Goal: Task Accomplishment & Management: Manage account settings

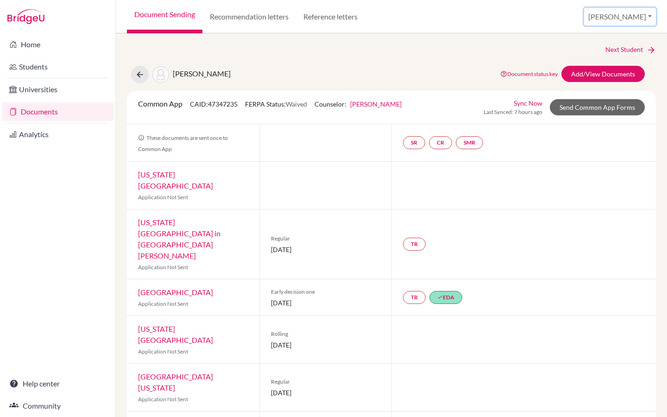
click at [637, 20] on button "[PERSON_NAME]" at bounding box center [620, 17] width 72 height 18
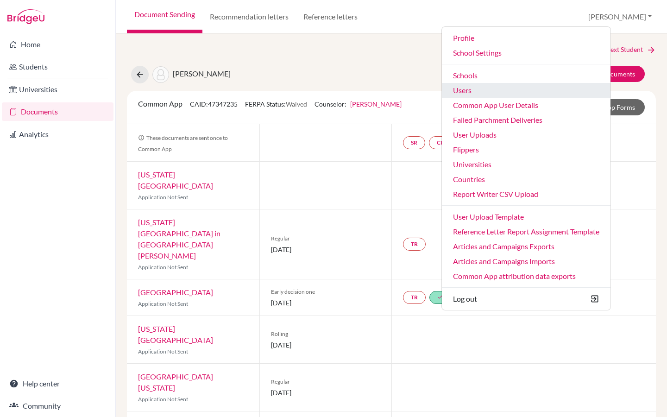
click at [528, 92] on link "Users" at bounding box center [526, 90] width 169 height 15
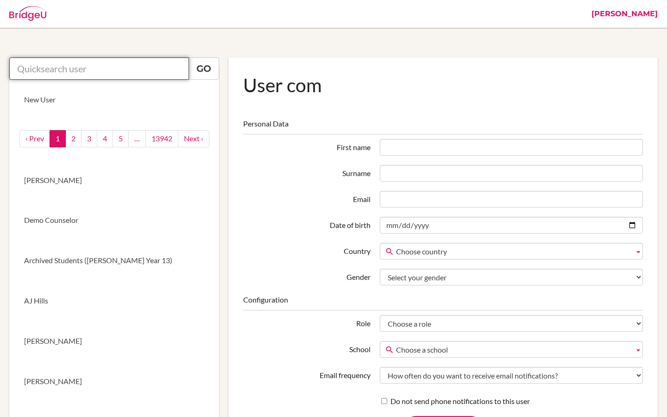
click at [82, 71] on input "text" at bounding box center [99, 68] width 180 height 22
paste input "[EMAIL_ADDRESS][DOMAIN_NAME]"
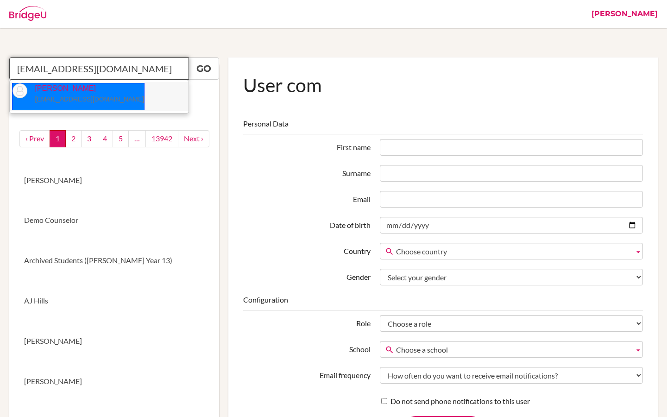
click at [95, 93] on p "Agnieszka White awhite@kopernik.edu.pl" at bounding box center [85, 93] width 117 height 21
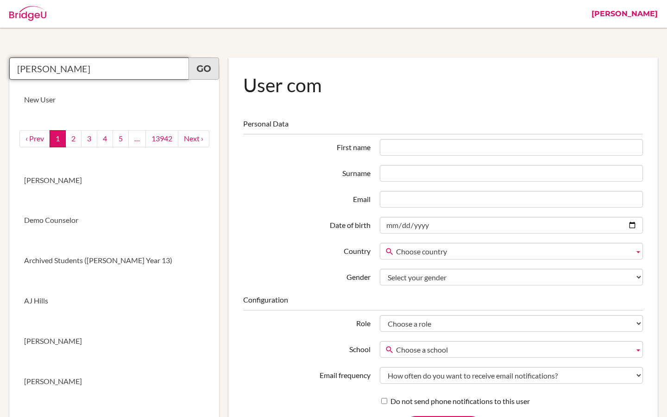
type input "Agnieszka White"
click at [206, 68] on link "Go" at bounding box center [203, 68] width 31 height 22
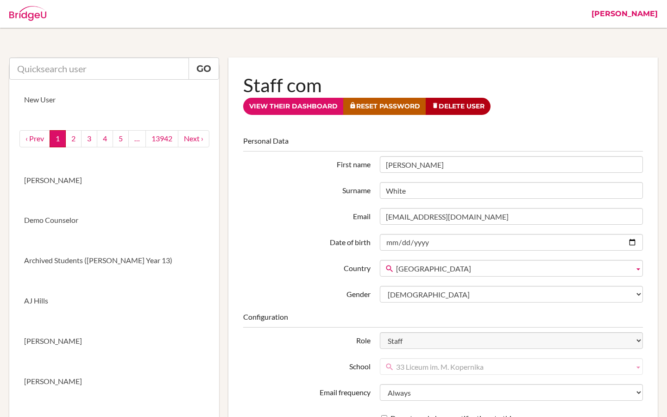
drag, startPoint x: 425, startPoint y: 166, endPoint x: 382, endPoint y: 166, distance: 42.6
click at [382, 166] on input "Agnieszka" at bounding box center [511, 164] width 263 height 17
drag, startPoint x: 409, startPoint y: 193, endPoint x: 385, endPoint y: 193, distance: 23.6
click at [385, 193] on input "White" at bounding box center [511, 190] width 263 height 17
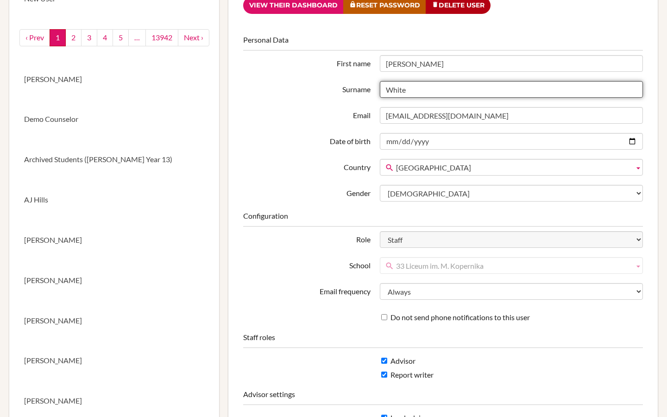
scroll to position [103, 0]
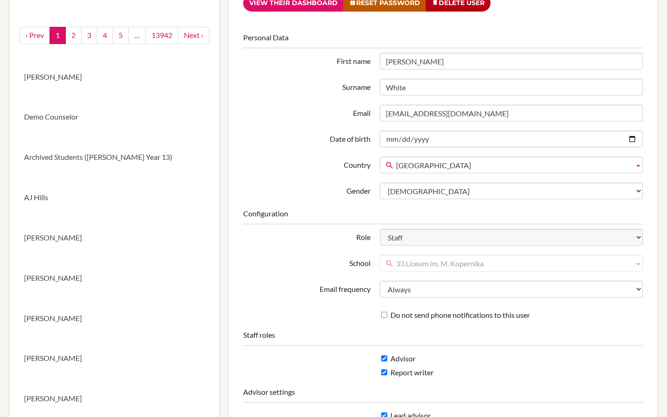
drag, startPoint x: 492, startPoint y: 263, endPoint x: 386, endPoint y: 263, distance: 106.0
click at [386, 263] on link "33 Liceum im. M. Kopernika" at bounding box center [511, 263] width 263 height 17
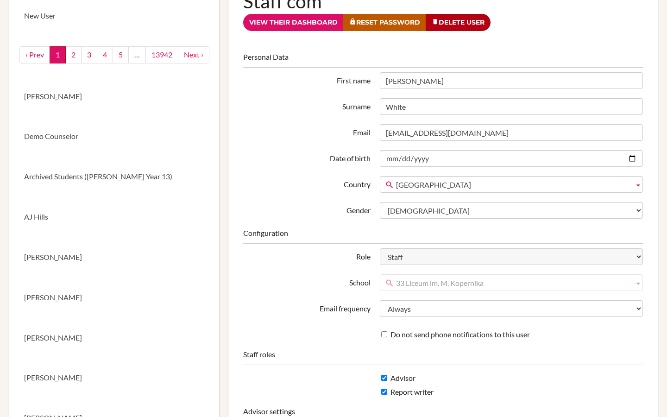
scroll to position [0, 0]
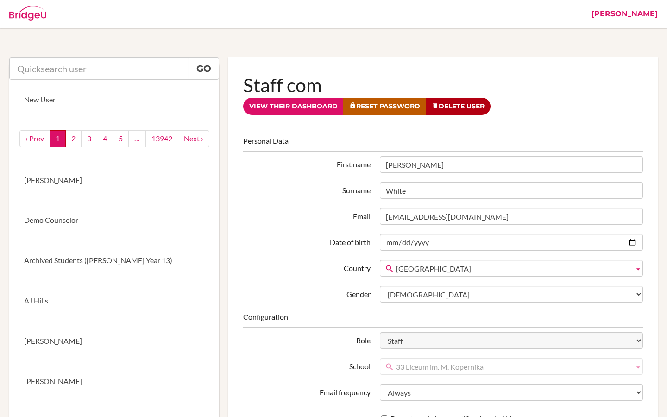
click at [644, 17] on link "[PERSON_NAME]" at bounding box center [624, 14] width 75 height 28
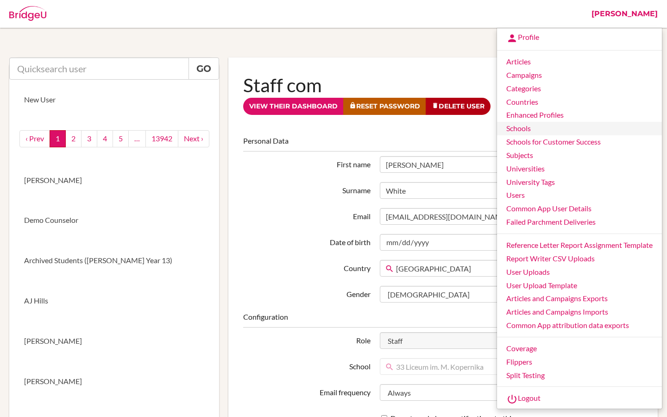
click at [524, 130] on link "Schools" at bounding box center [579, 128] width 165 height 13
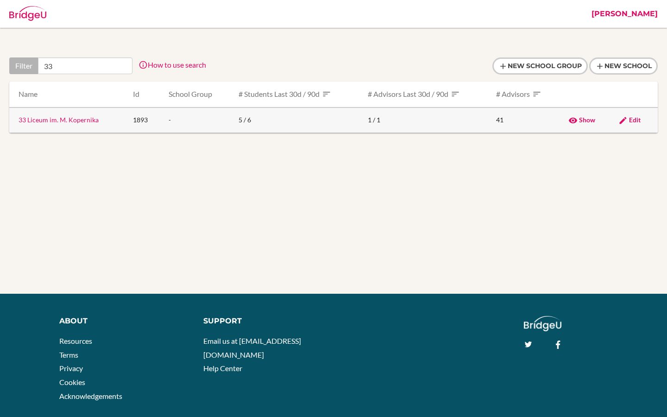
type input "33"
drag, startPoint x: 101, startPoint y: 123, endPoint x: 19, endPoint y: 120, distance: 82.5
click at [19, 120] on td "33 Liceum im. M. Kopernika" at bounding box center [67, 119] width 116 height 25
copy link "33 Liceum im. M. Kopernika"
click at [64, 120] on link "33 Liceum im. M. Kopernika" at bounding box center [59, 120] width 80 height 8
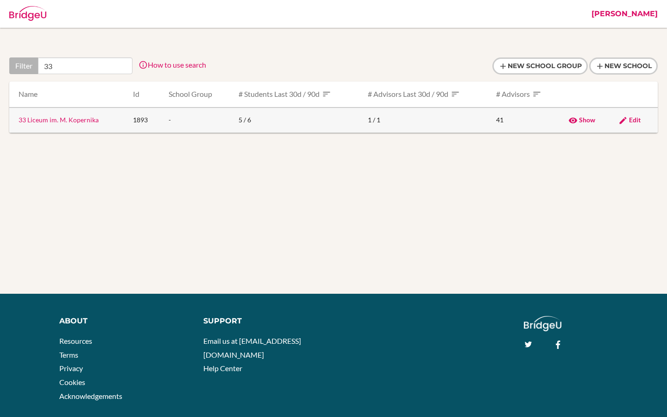
type input "33"
click at [628, 123] on link "Edit" at bounding box center [629, 120] width 22 height 8
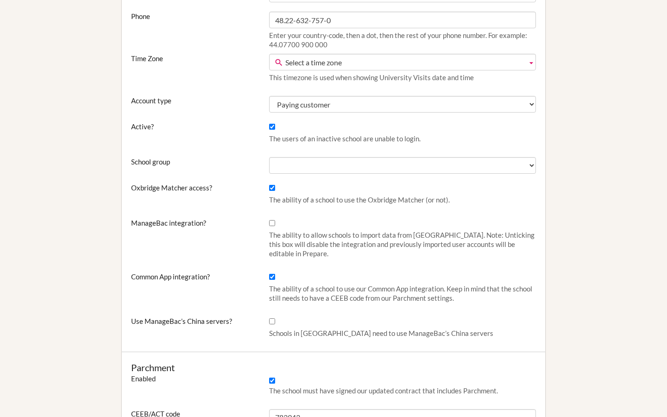
scroll to position [243, 0]
click at [272, 224] on input "ManageBac integration?" at bounding box center [272, 223] width 6 height 6
click at [270, 222] on input "ManageBac integration?" at bounding box center [272, 223] width 6 height 6
checkbox input "true"
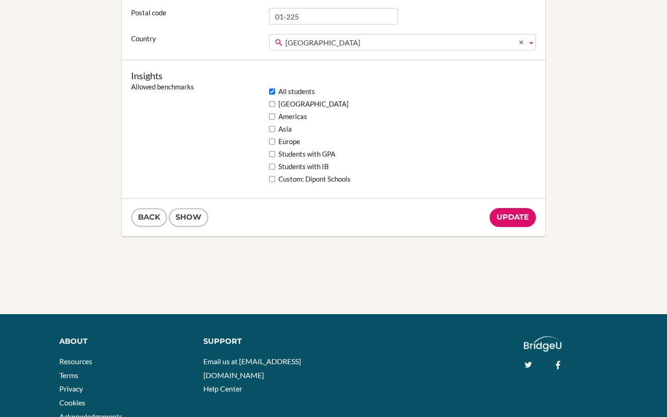
scroll to position [806, 0]
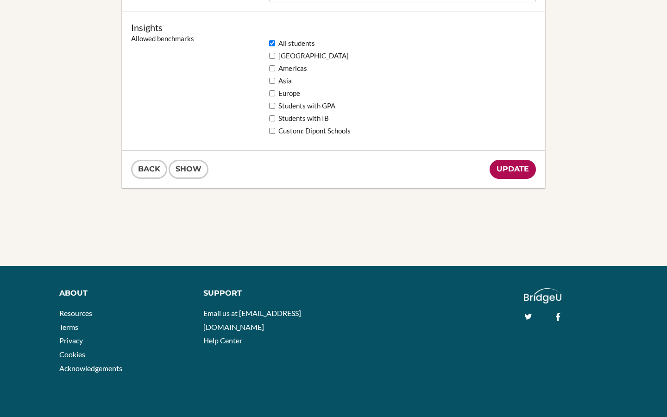
click at [507, 169] on input "Update" at bounding box center [512, 169] width 46 height 19
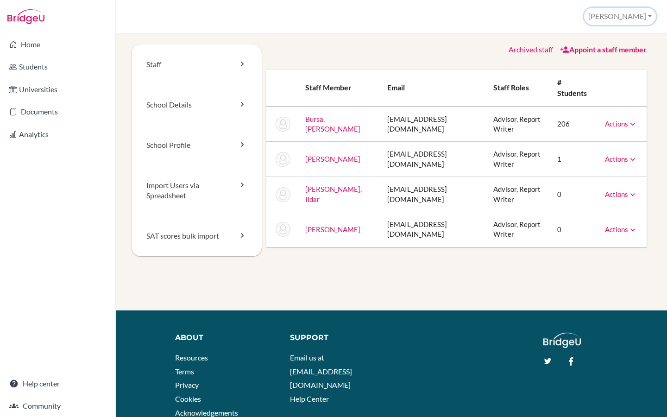
click at [639, 18] on button "[PERSON_NAME]" at bounding box center [620, 16] width 72 height 17
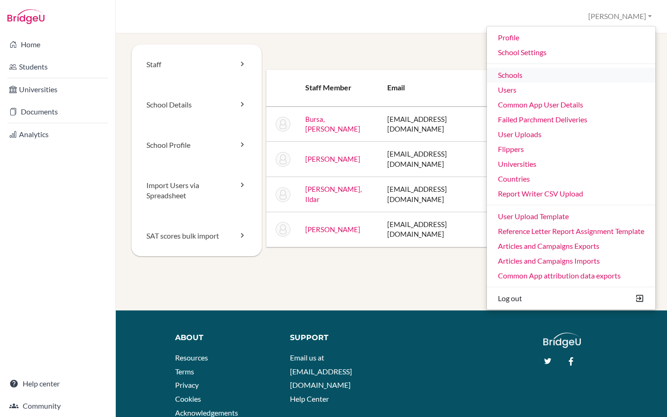
click at [535, 78] on link "Schools" at bounding box center [571, 75] width 169 height 15
